Goal: Use online tool/utility: Utilize a website feature to perform a specific function

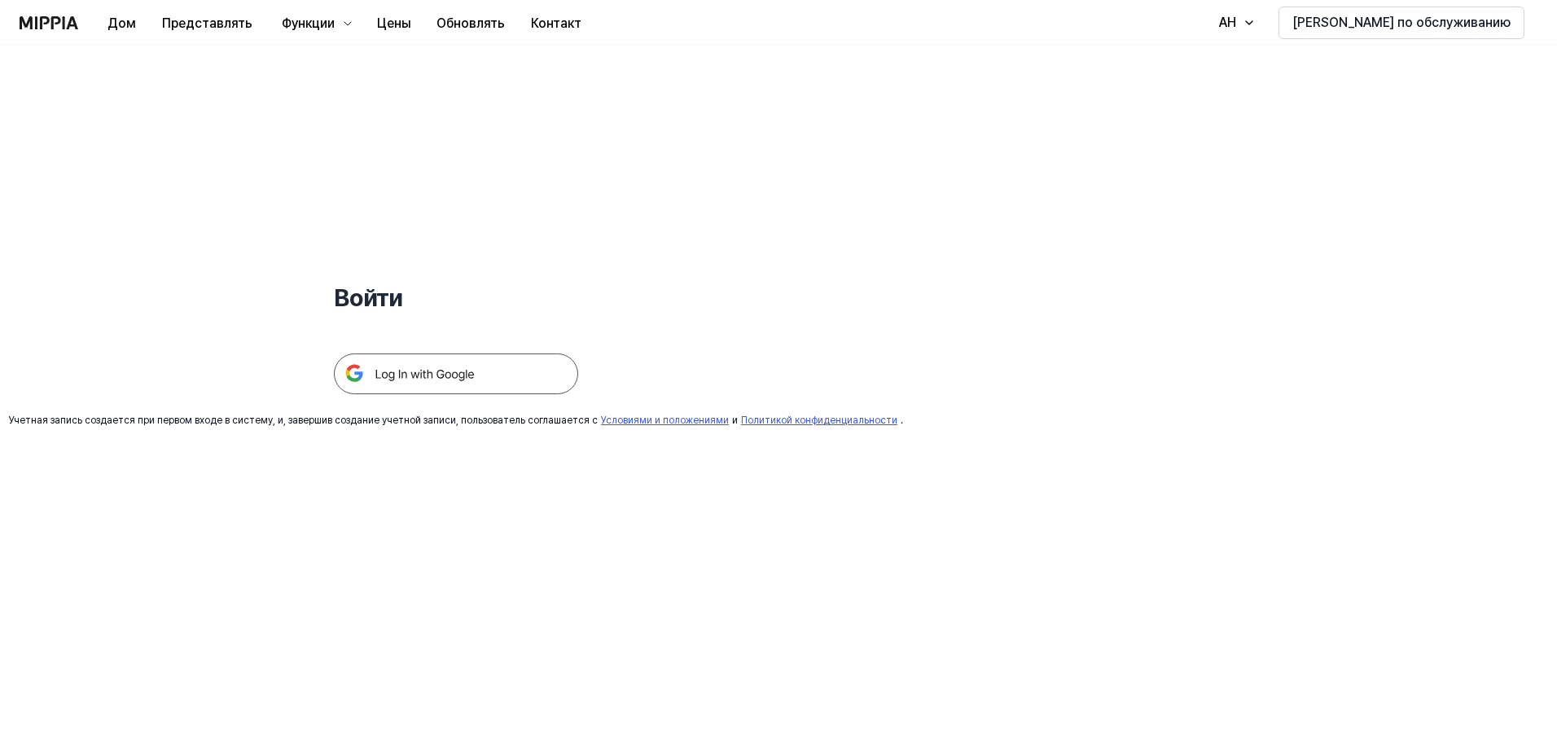
drag, startPoint x: 0, startPoint y: 0, endPoint x: 472, endPoint y: 340, distance: 582.1
click at [472, 340] on div at bounding box center [456, 354] width 244 height 80
click at [467, 370] on img at bounding box center [456, 373] width 244 height 41
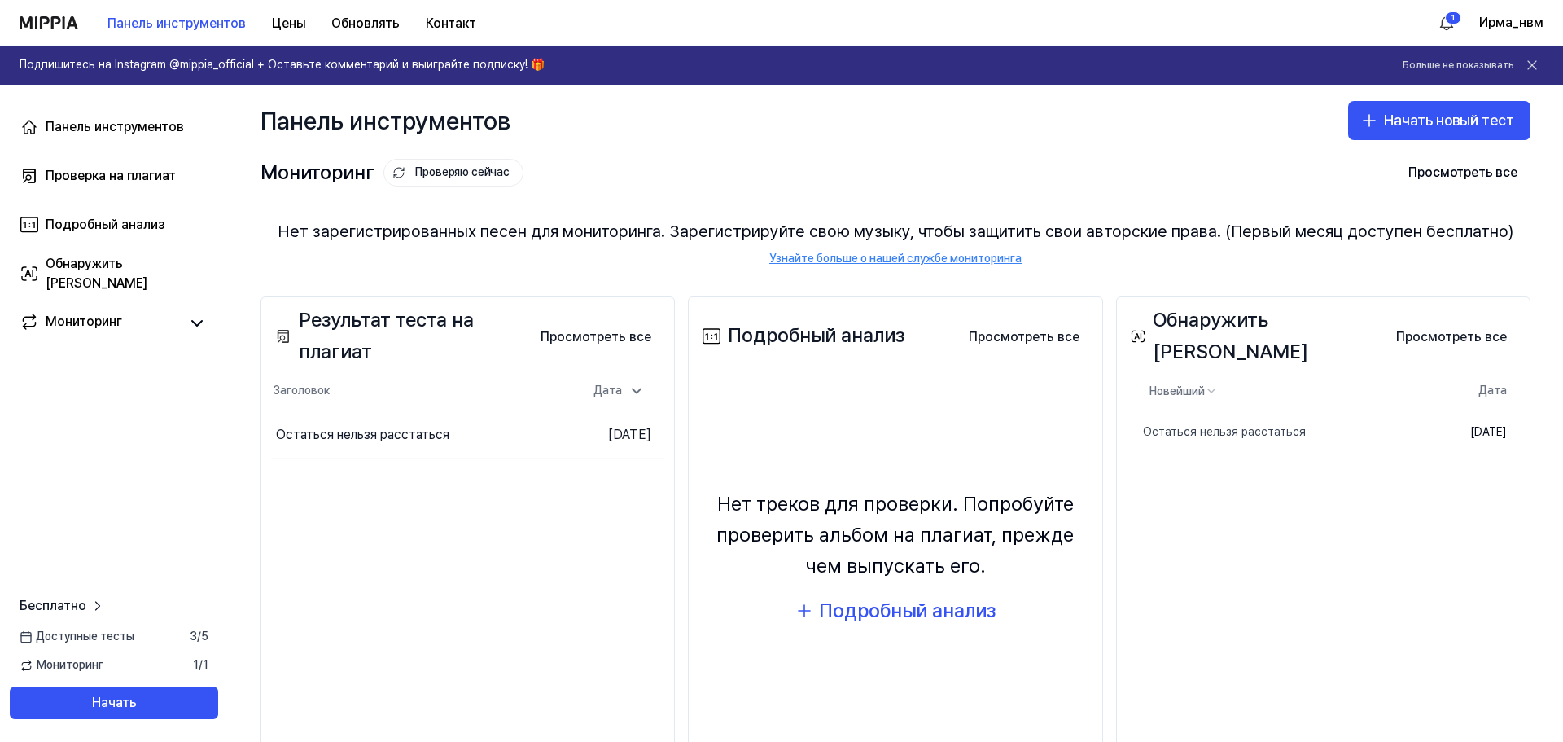
click at [916, 147] on div "Панель инструментов Начать новый тест" at bounding box center [895, 121] width 1335 height 72
click at [1457, 23] on html "Панель инструментов Цены Обновлять Контакт 1 Ирма_нвм Подпишитесь на Instagram …" at bounding box center [781, 371] width 1563 height 742
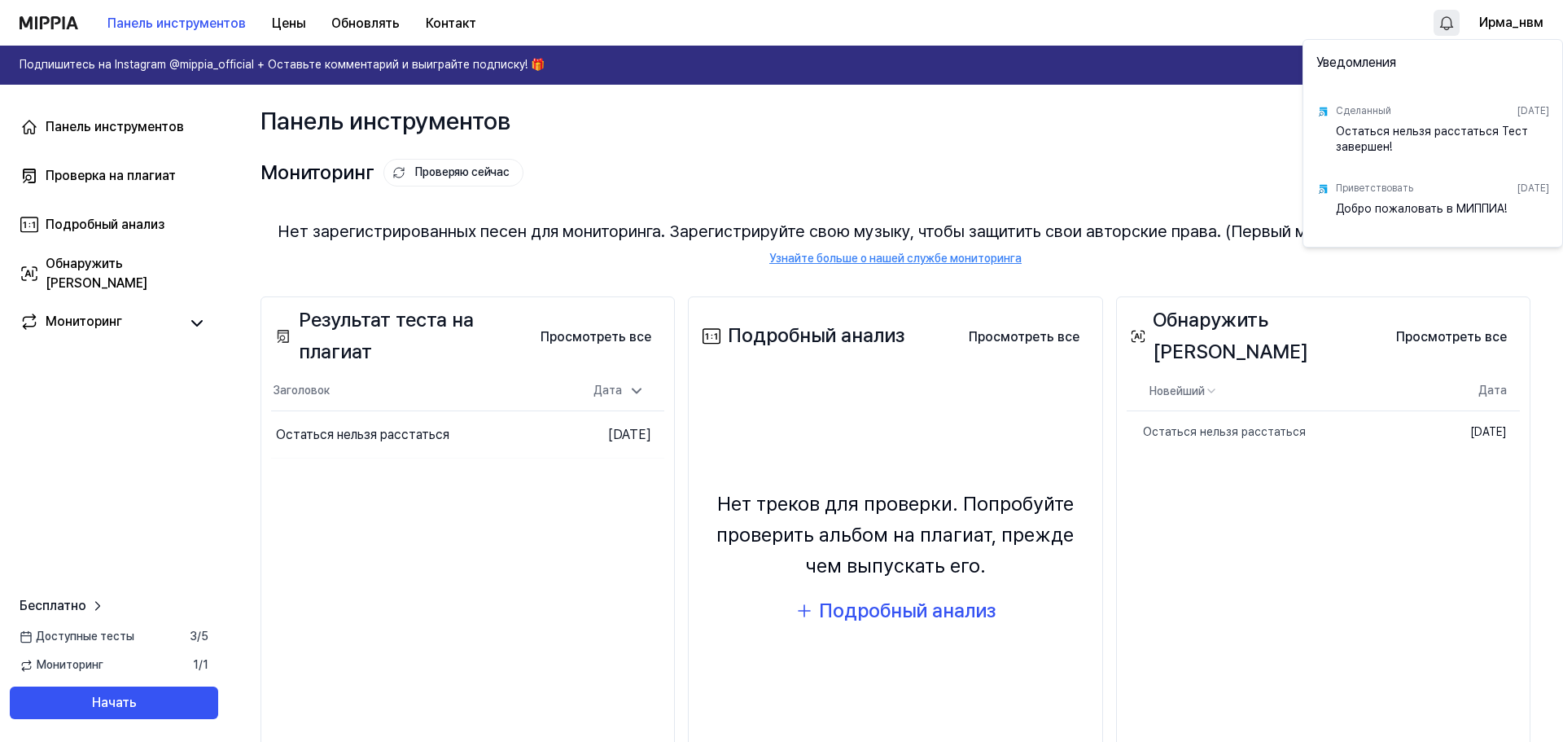
click at [1066, 112] on html "Панель инструментов Цены Обновлять Контакт Ирма_нвм Подпишитесь на Instagram @m…" at bounding box center [781, 371] width 1563 height 742
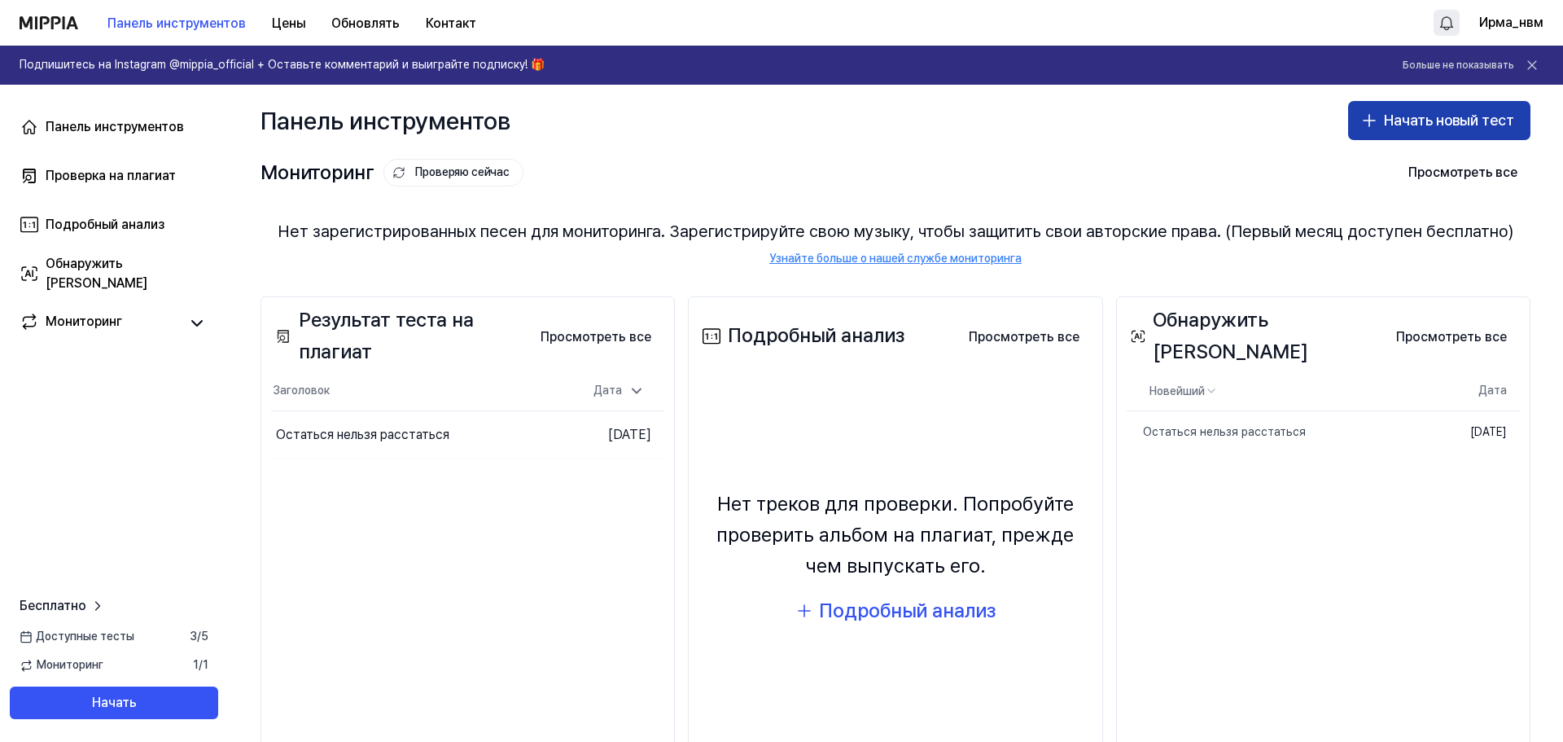
click at [1384, 117] on font "Начать новый тест" at bounding box center [1449, 120] width 130 height 17
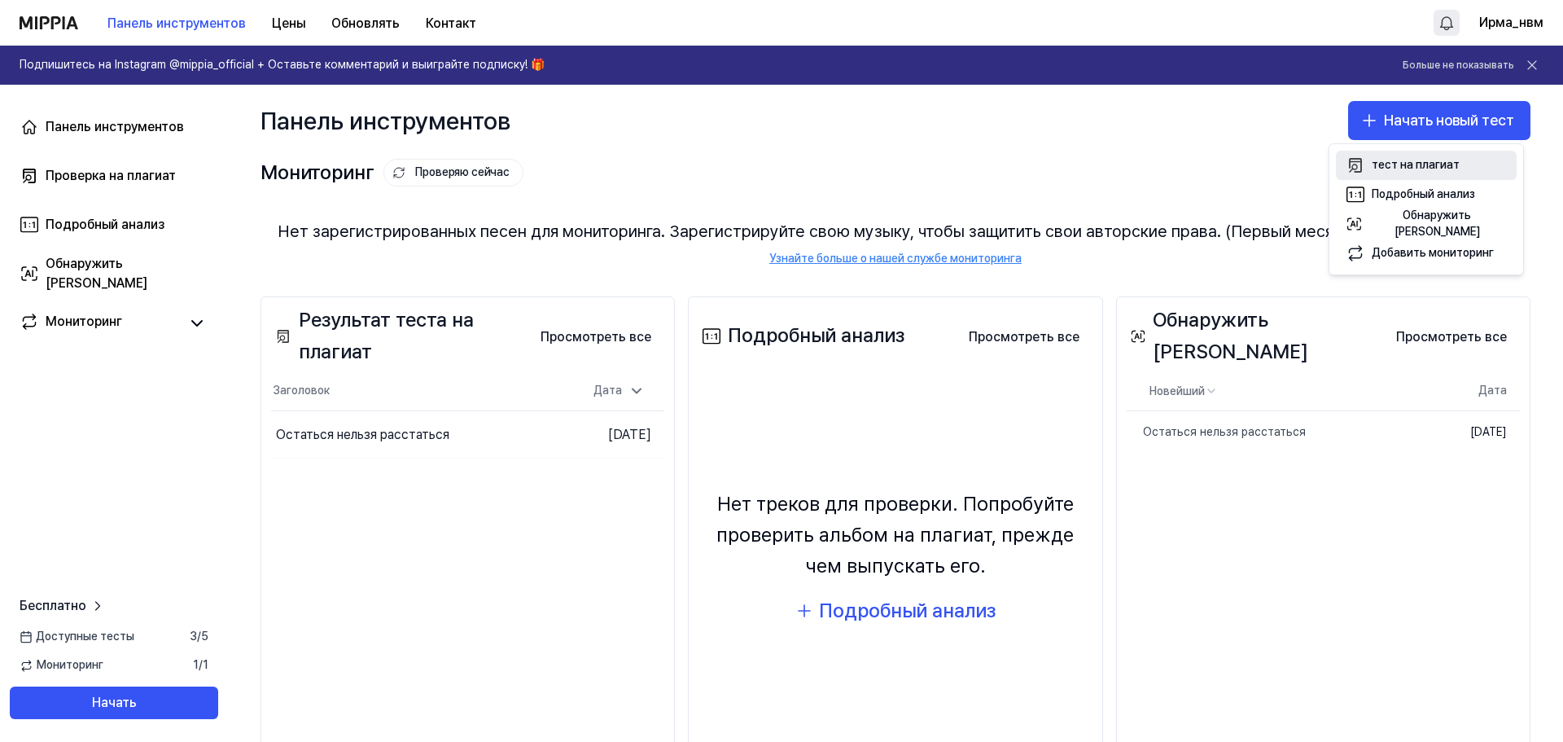
click at [1390, 165] on font "тест на плагиат" at bounding box center [1416, 164] width 88 height 13
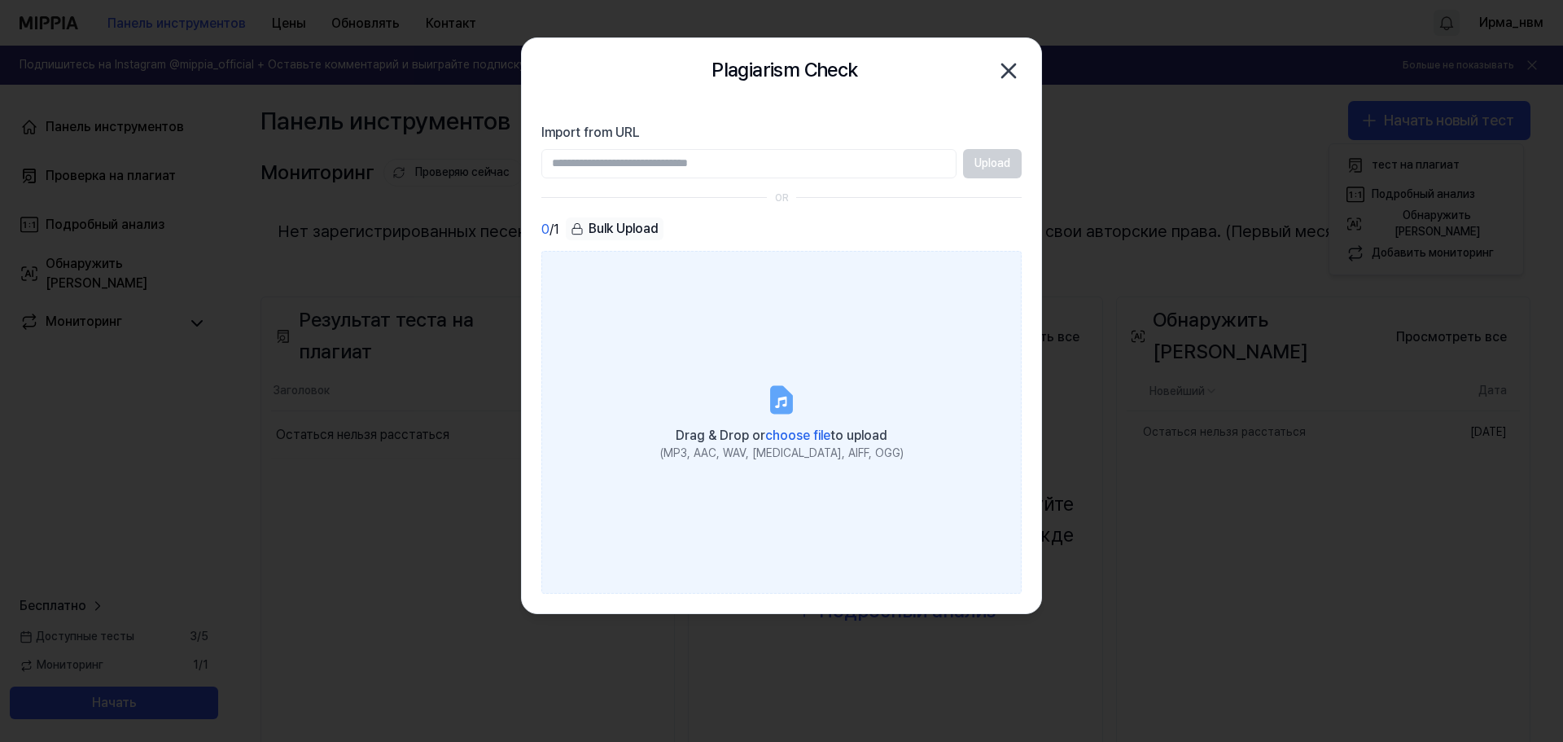
click at [776, 419] on label "Drag & Drop or choose file to upload (MP3, AAC, WAV, [MEDICAL_DATA], AIFF, OGG)" at bounding box center [781, 422] width 480 height 342
click at [0, 0] on input "Drag & Drop or choose file to upload (MP3, AAC, WAV, [MEDICAL_DATA], AIFF, OGG)" at bounding box center [0, 0] width 0 height 0
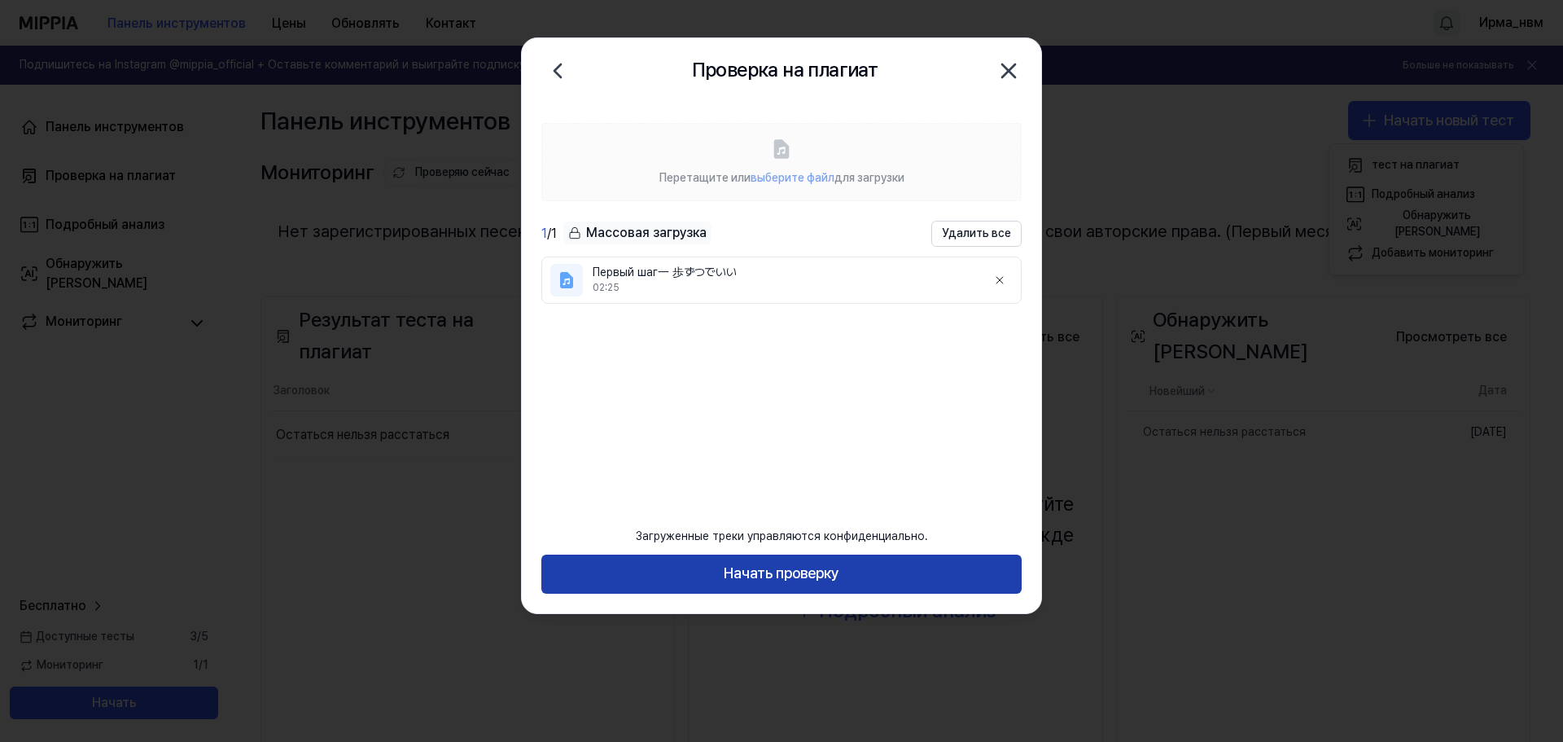
click at [802, 576] on font "Начать проверку" at bounding box center [782, 572] width 116 height 17
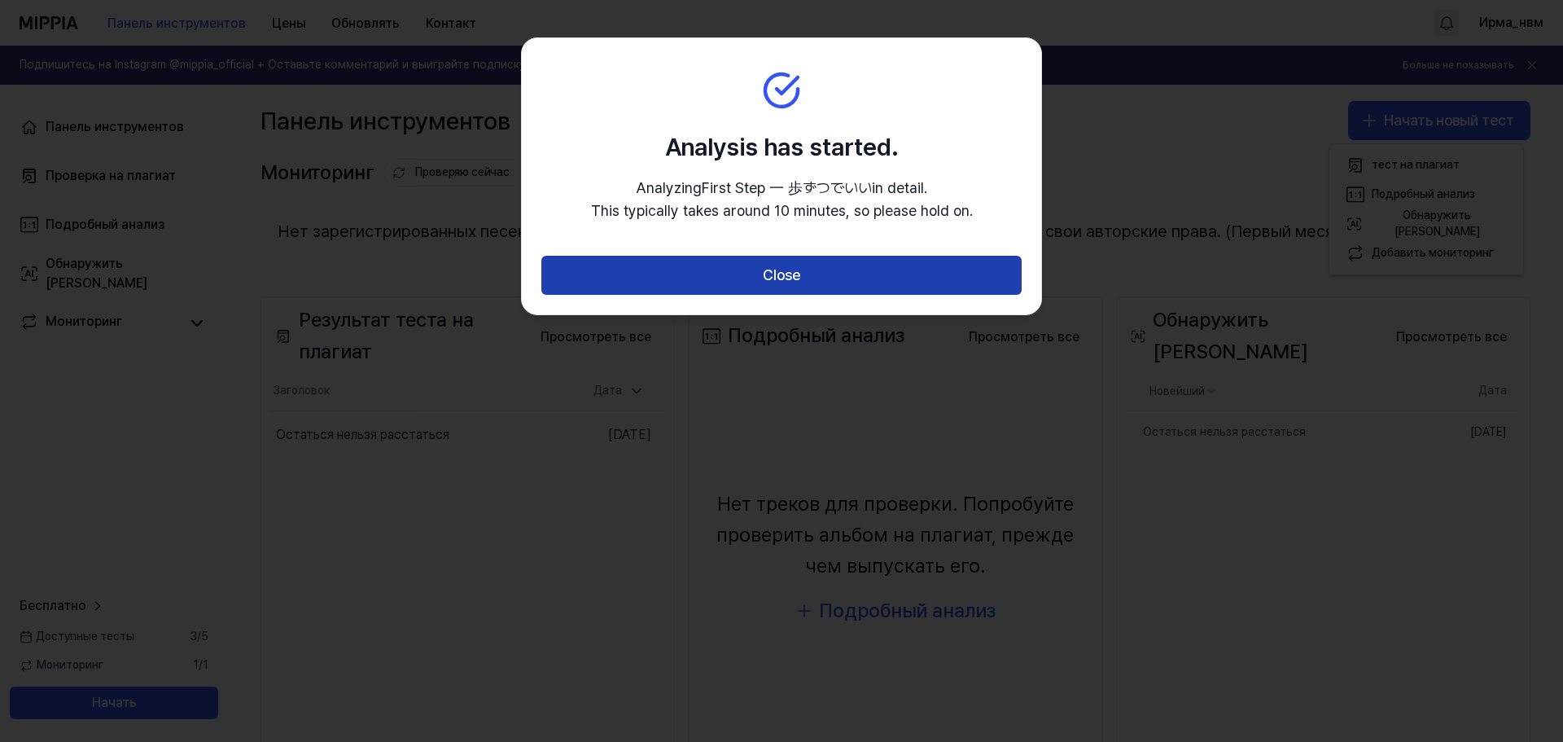
click at [759, 263] on button "Close" at bounding box center [781, 275] width 480 height 39
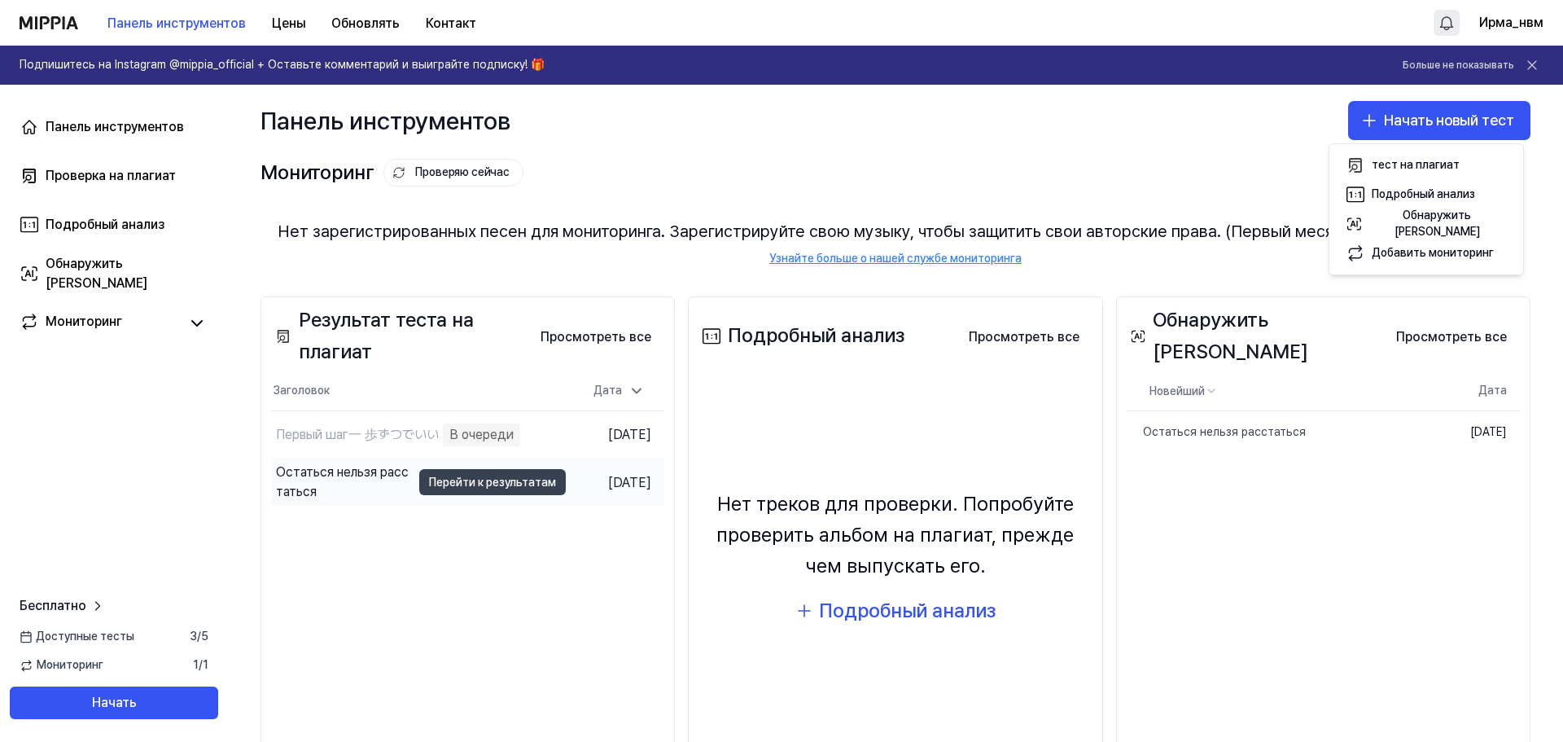
click at [429, 485] on font "Перейти к результатам" at bounding box center [492, 482] width 127 height 13
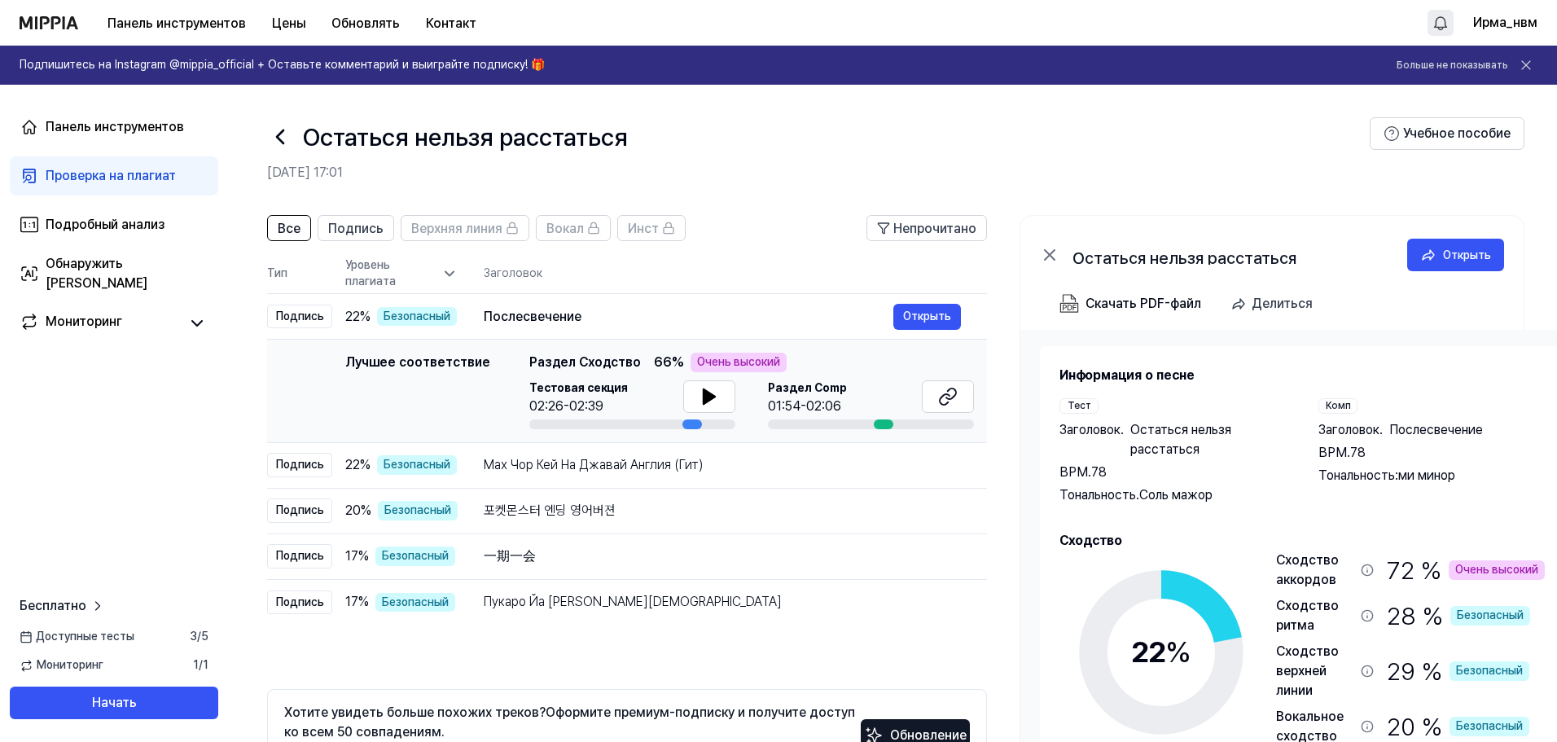
click at [1365, 572] on icon at bounding box center [1367, 569] width 13 height 13
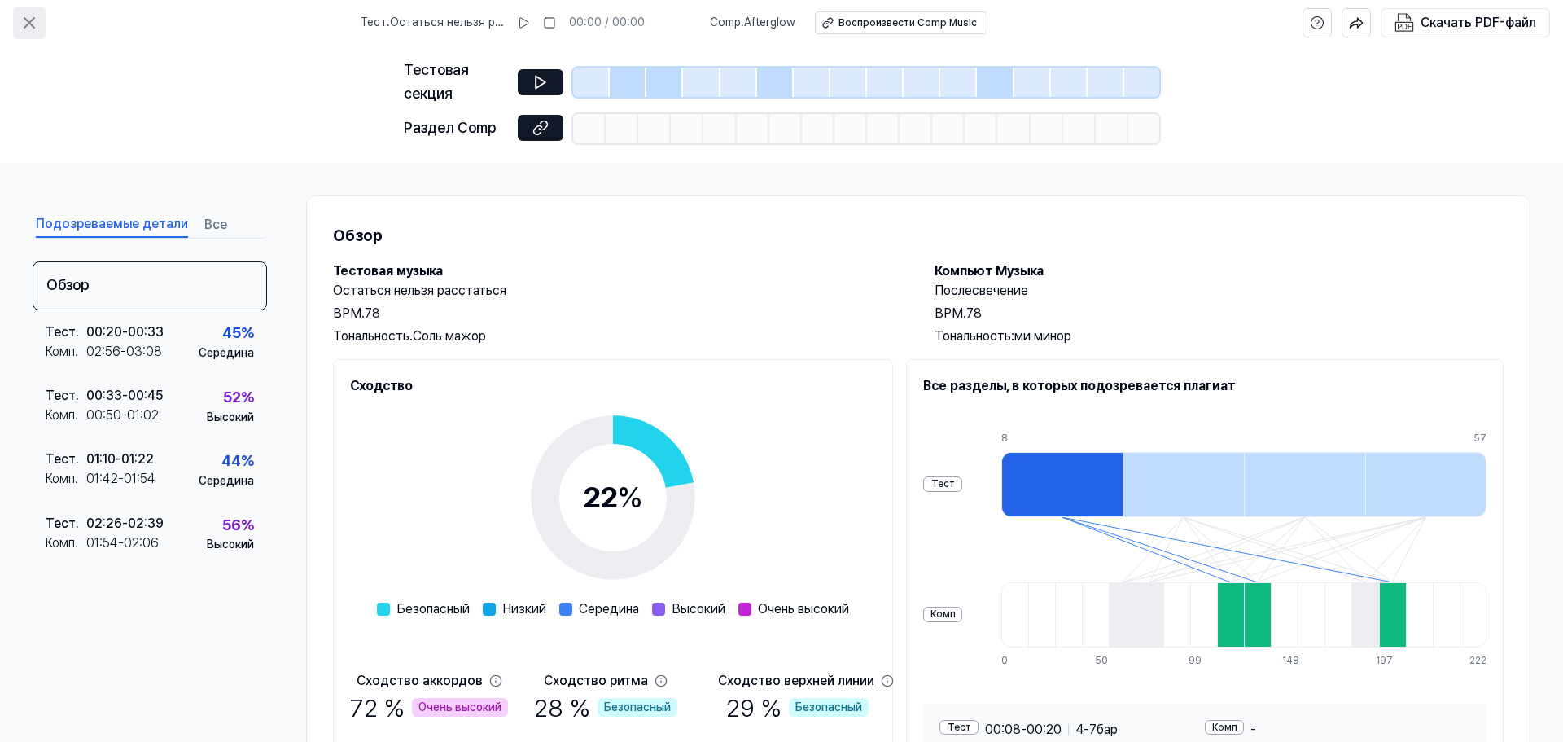
click at [24, 20] on icon at bounding box center [30, 23] width 20 height 20
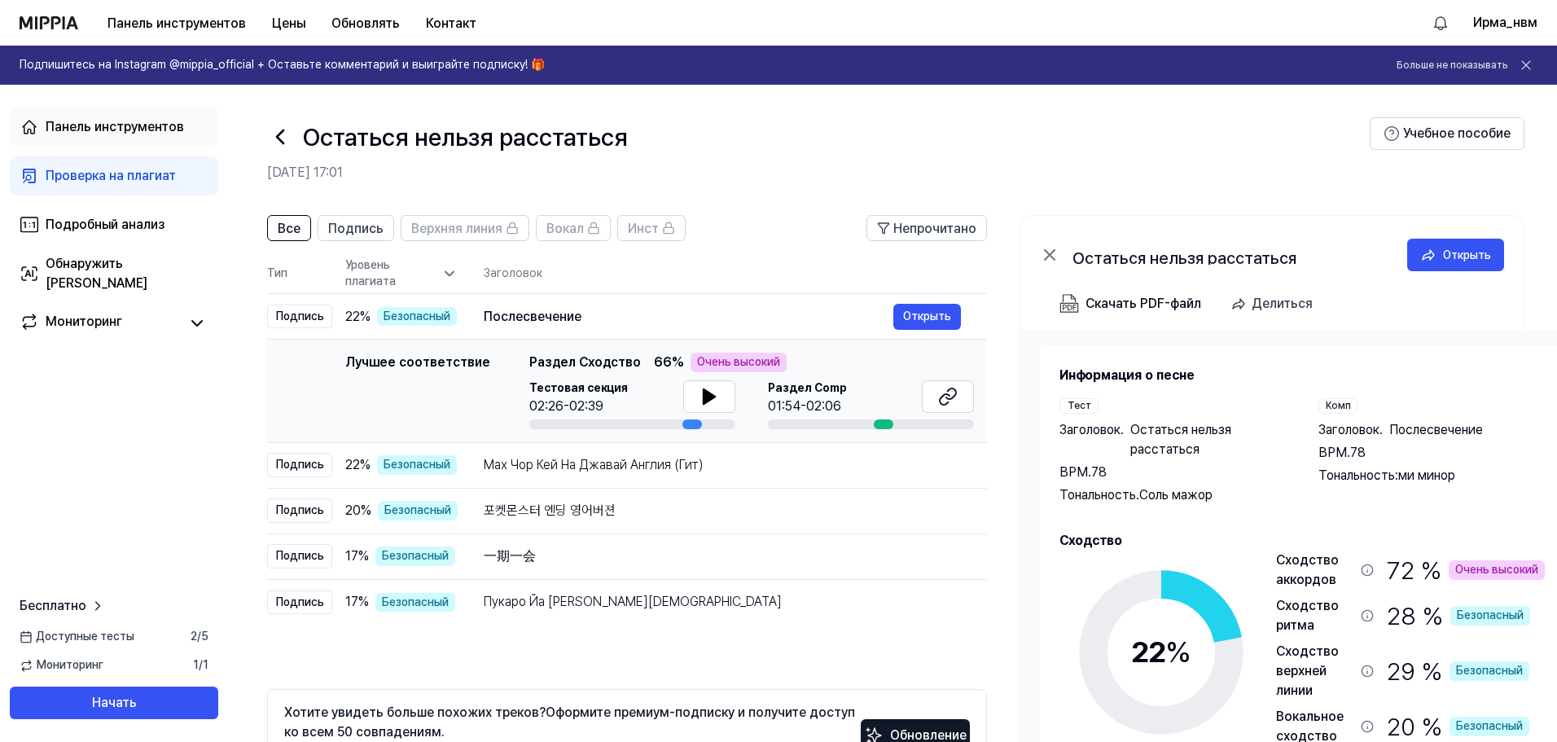
click at [115, 124] on font "Панель инструментов" at bounding box center [115, 126] width 138 height 15
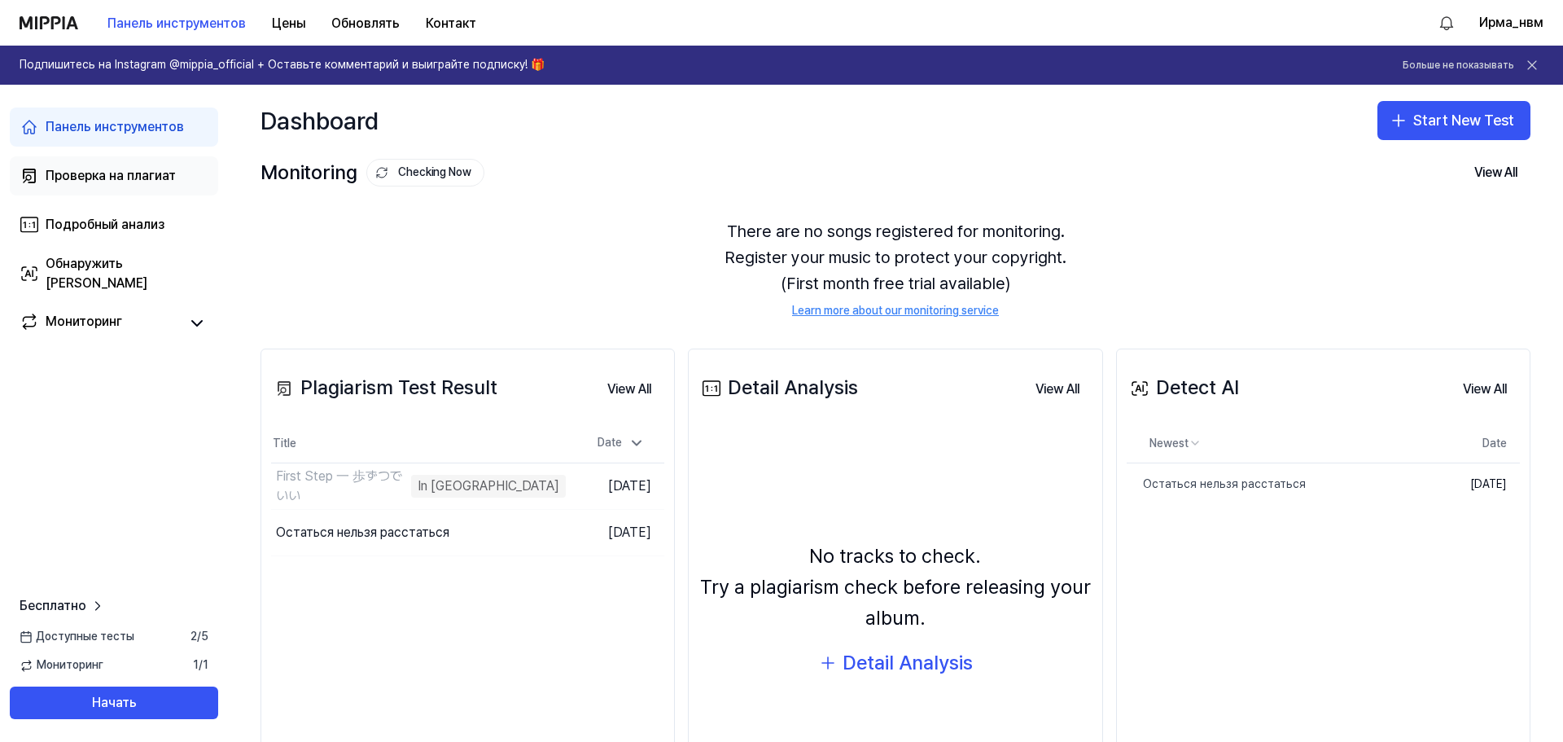
click at [112, 171] on font "Проверка на плагиат" at bounding box center [111, 175] width 130 height 15
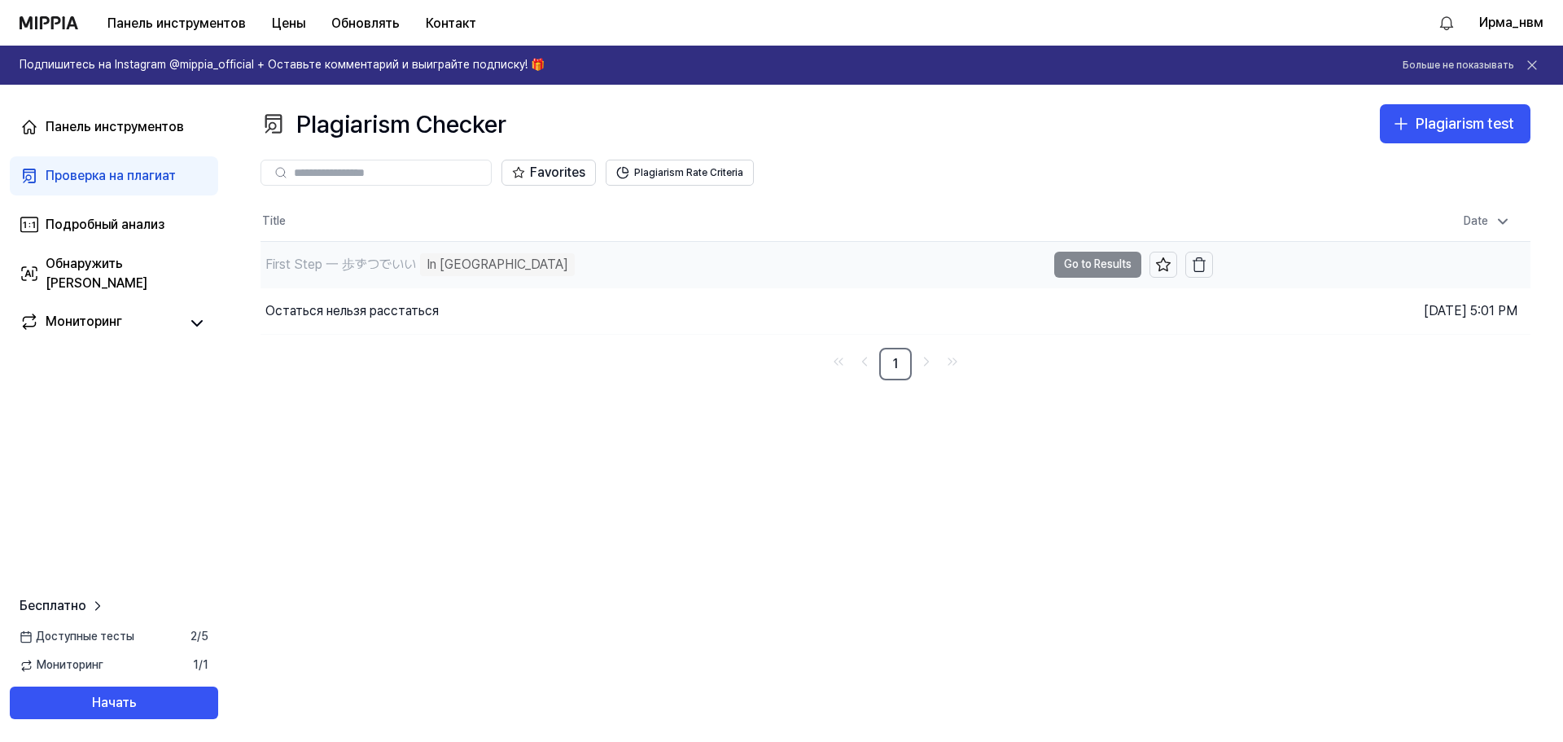
drag, startPoint x: 554, startPoint y: 468, endPoint x: 414, endPoint y: 247, distance: 262.0
click at [410, 259] on div "First Step 一 歩ずつでいい" at bounding box center [340, 265] width 151 height 20
click at [1101, 262] on td "First Step 一 歩ずつでいい In Queue Go to Results" at bounding box center [737, 265] width 953 height 46
drag, startPoint x: 1001, startPoint y: 275, endPoint x: 743, endPoint y: 252, distance: 259.1
drag, startPoint x: 742, startPoint y: 252, endPoint x: 1066, endPoint y: 264, distance: 324.3
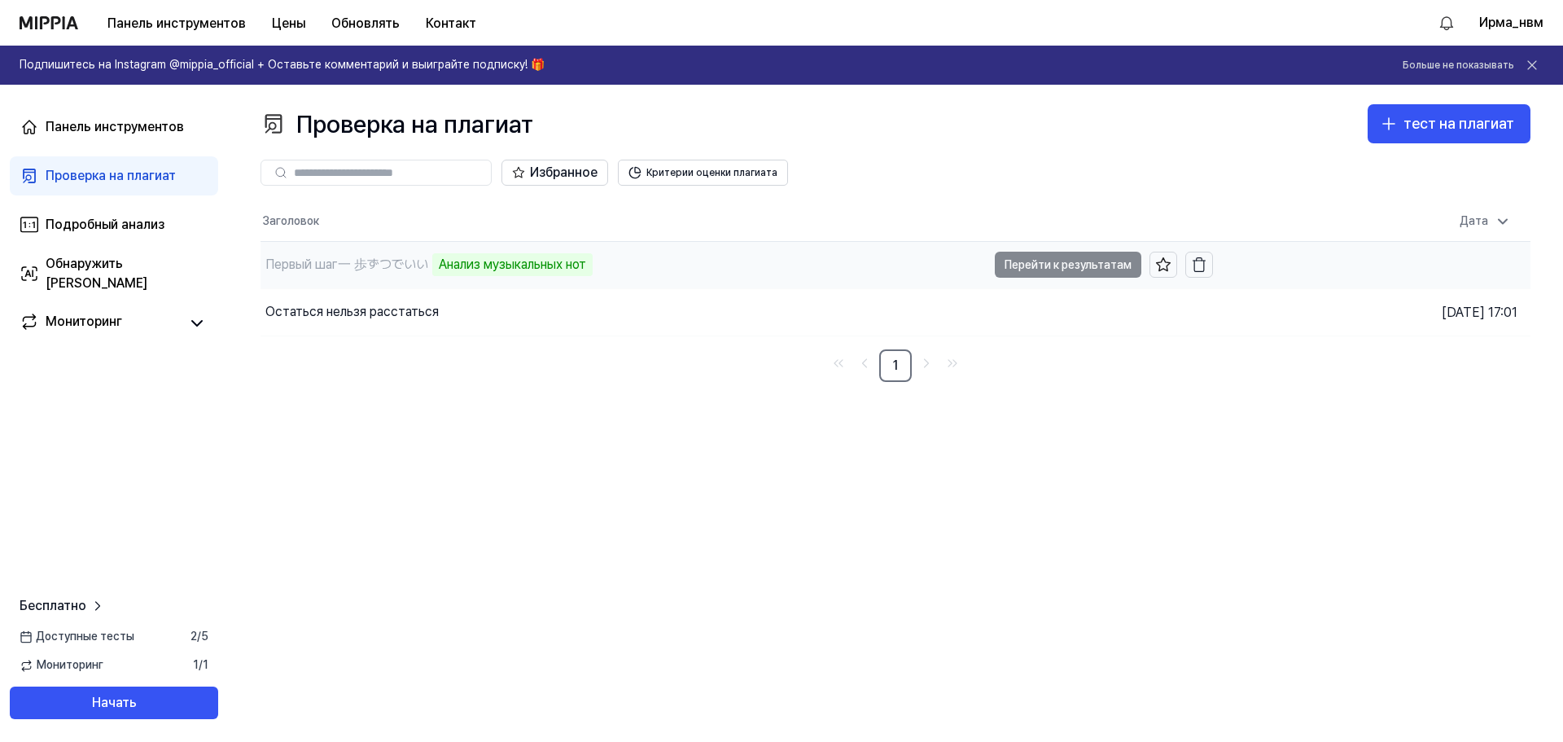
click at [1037, 266] on td "Первый шаг一 歩ずつでいい Анализ музыкальных нот Перейти к результатам" at bounding box center [737, 265] width 953 height 46
click at [1096, 263] on td "Первый шаг一 歩ずつでいい Анализ музыкальных нот Перейти к результатам" at bounding box center [737, 265] width 953 height 46
click at [617, 493] on div "Проверка на плагиат тест на плагиат Проверка на плагиат Подробный анализ Обнару…" at bounding box center [895, 413] width 1335 height 657
click at [1076, 261] on font "Перейти к результатам" at bounding box center [1068, 264] width 127 height 13
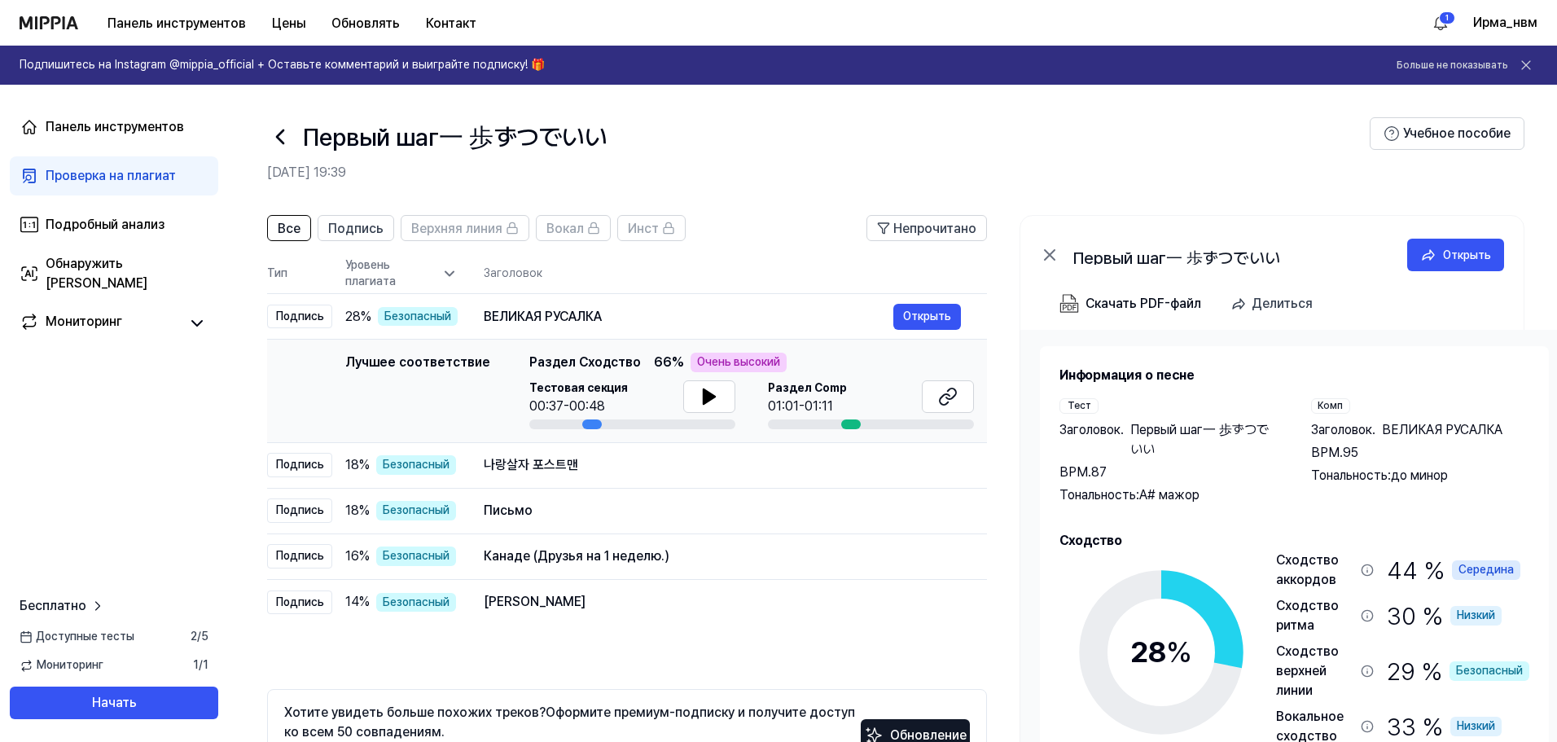
click at [782, 173] on h2 "[DATE] 19:39" at bounding box center [818, 173] width 1102 height 20
click at [638, 462] on div "나랑살자 포스트맨" at bounding box center [689, 465] width 410 height 20
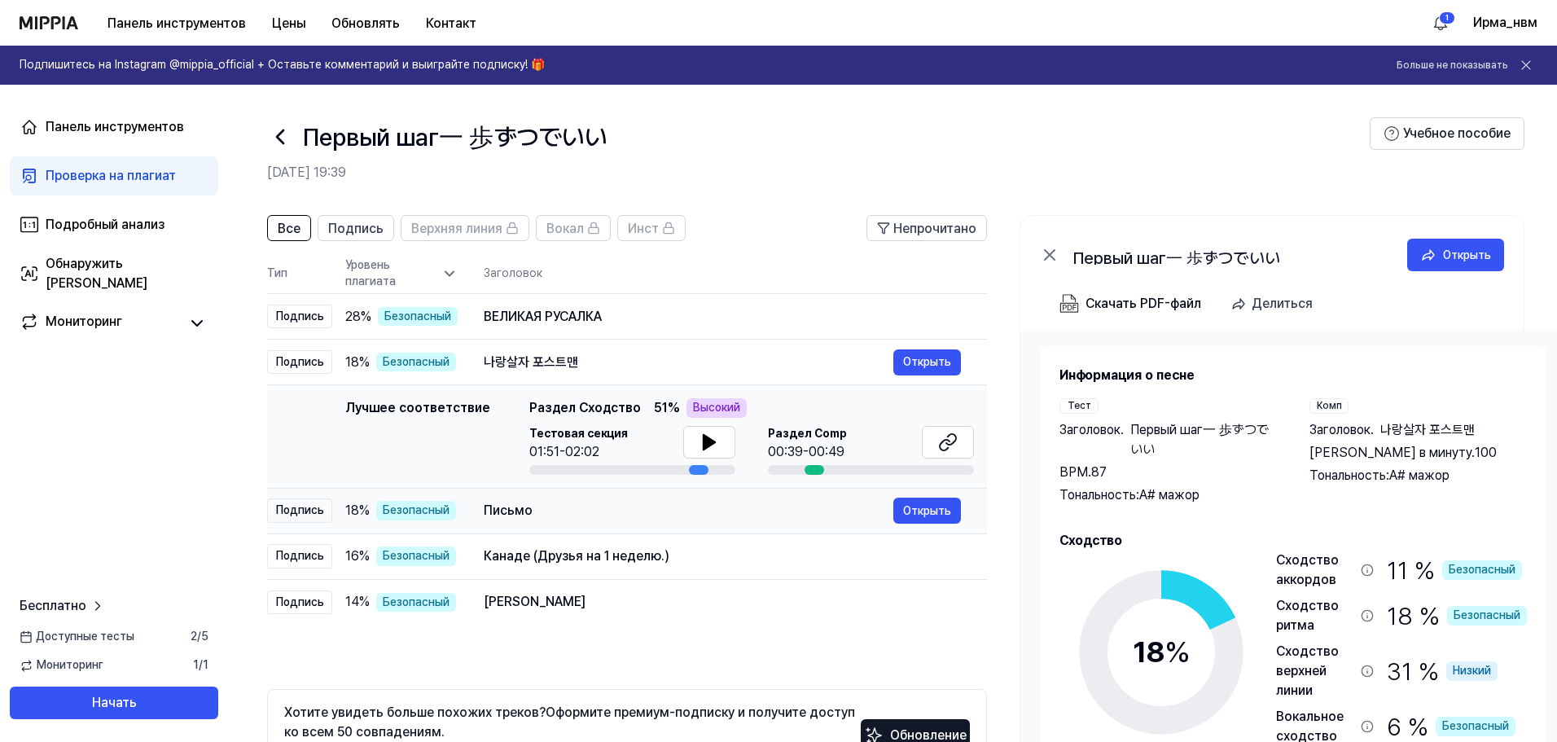
click at [647, 519] on div "Письмо" at bounding box center [689, 511] width 410 height 20
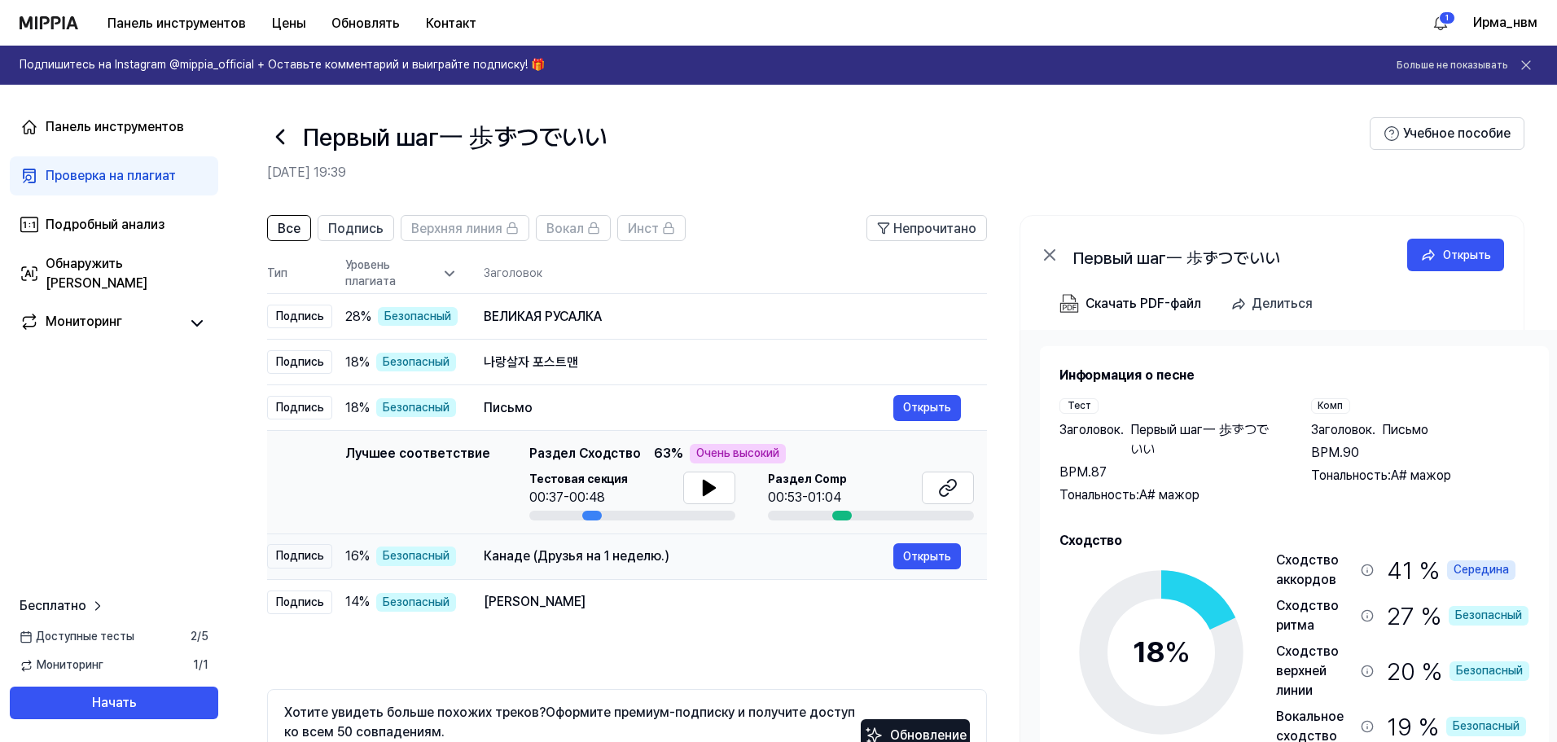
click at [703, 556] on div "Канаде (Друзья на 1 неделю.)" at bounding box center [689, 556] width 410 height 20
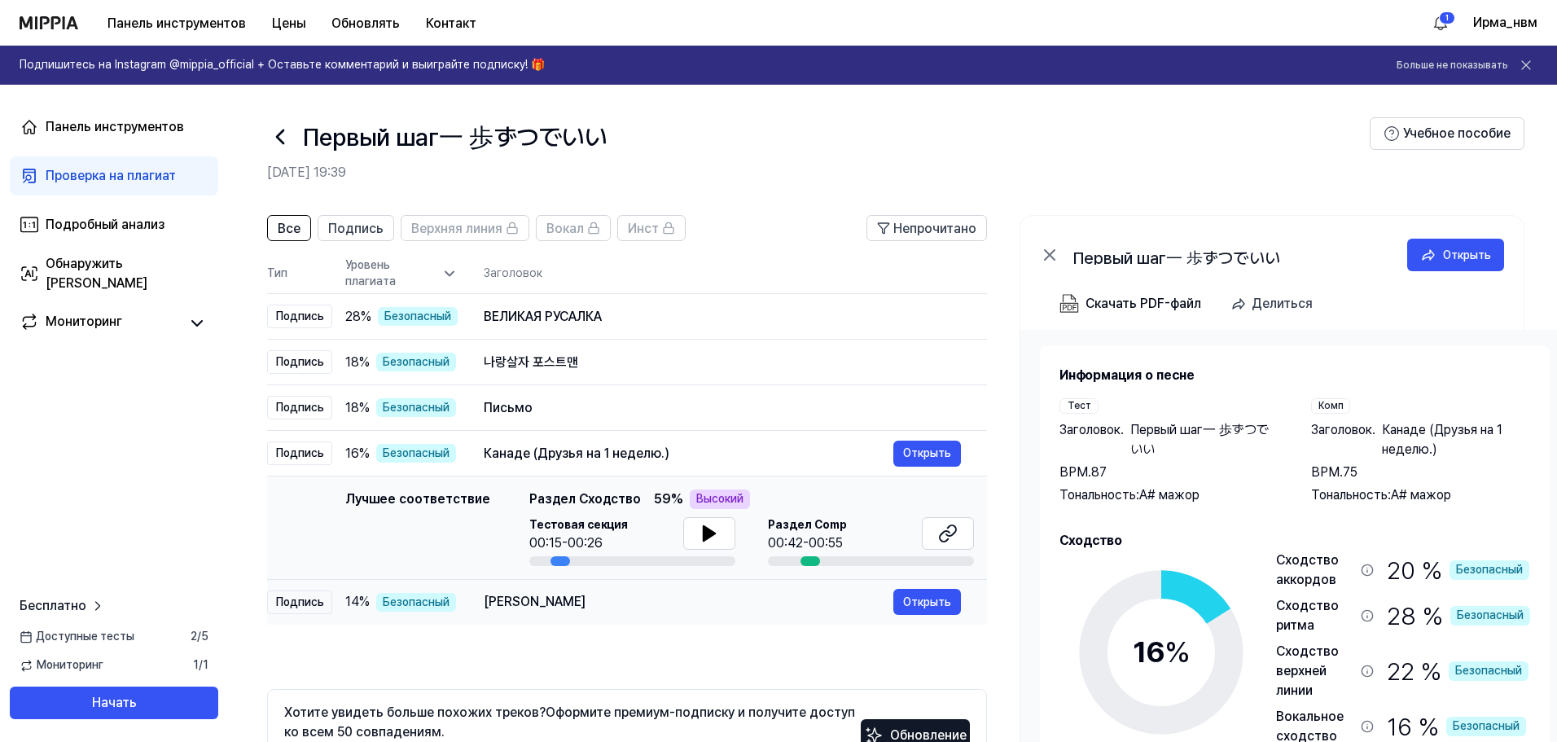
click at [647, 601] on div "[PERSON_NAME]" at bounding box center [689, 602] width 410 height 20
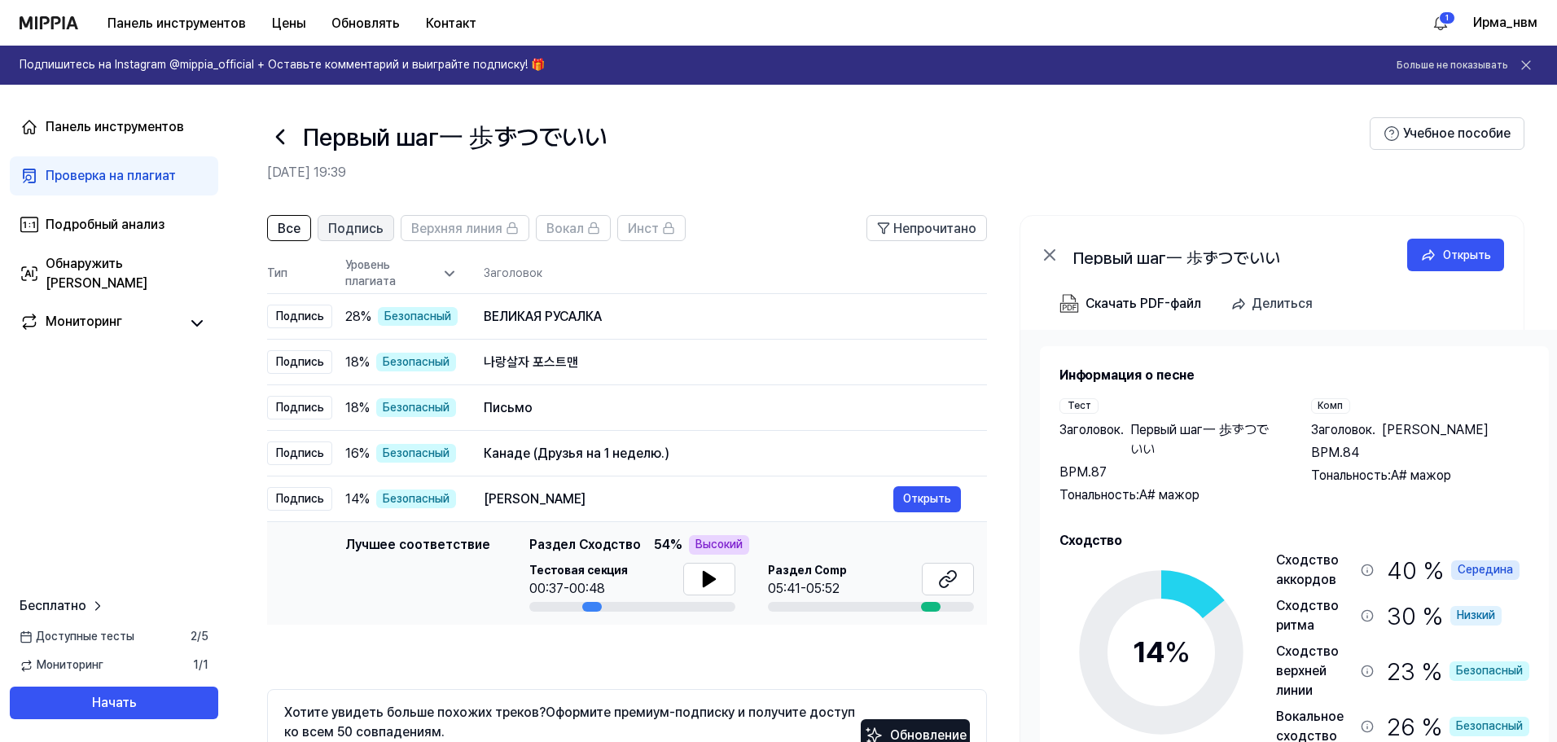
click at [368, 222] on font "Подпись" at bounding box center [355, 228] width 55 height 15
click at [480, 228] on font "Верхняя линия" at bounding box center [456, 228] width 91 height 15
click at [313, 230] on div "Все Подпись Верхняя линия Вокал Инст" at bounding box center [475, 228] width 419 height 26
click at [305, 228] on button "Все" at bounding box center [288, 228] width 44 height 26
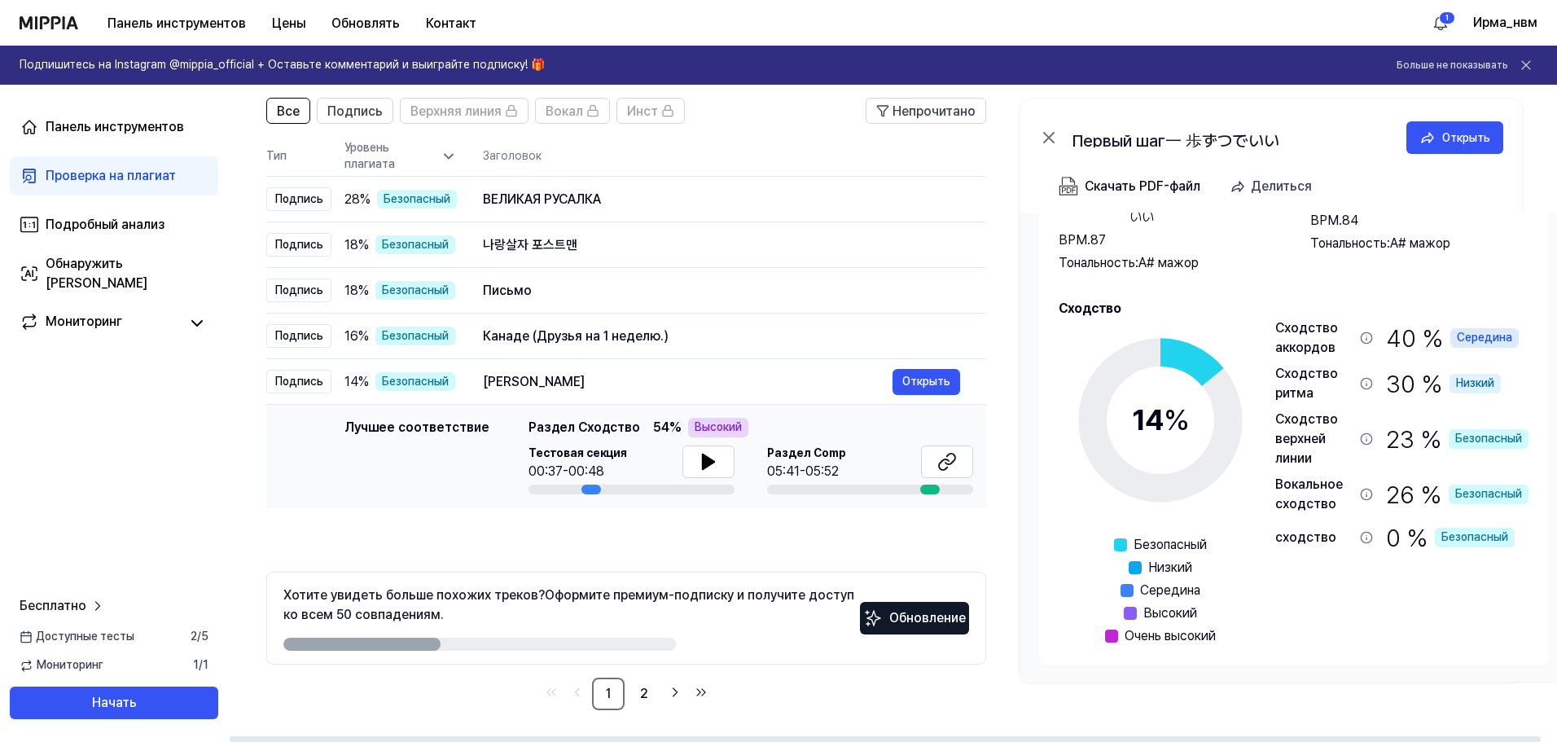
scroll to position [118, 0]
click at [1371, 339] on icon at bounding box center [1366, 336] width 11 height 11
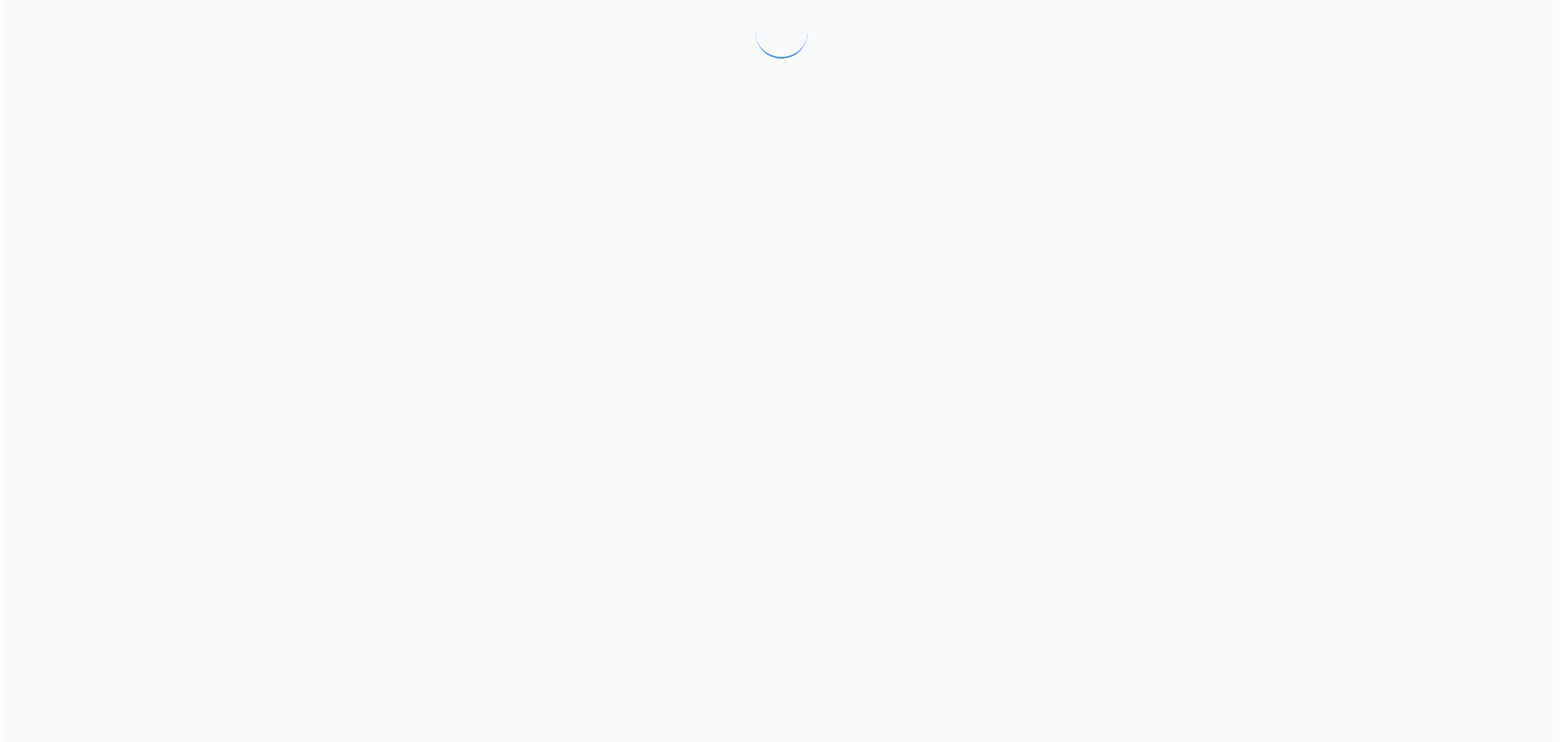
scroll to position [0, 0]
